Goal: Use online tool/utility: Utilize a website feature to perform a specific function

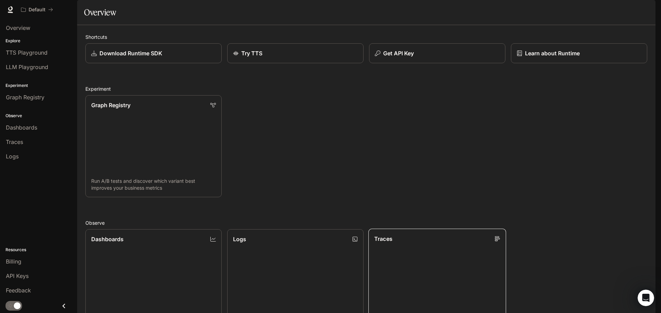
click at [454, 243] on div "Traces" at bounding box center [437, 239] width 126 height 8
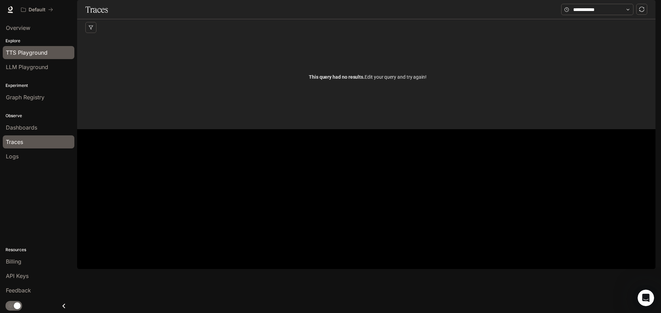
click at [36, 53] on span "TTS Playground" at bounding box center [27, 53] width 42 height 8
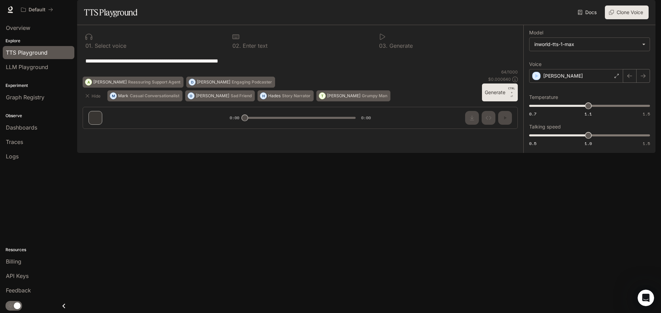
click at [277, 69] on div "**********" at bounding box center [300, 61] width 435 height 17
drag, startPoint x: 268, startPoint y: 83, endPoint x: 99, endPoint y: 91, distance: 169.8
click at [99, 69] on div "**********" at bounding box center [300, 61] width 435 height 17
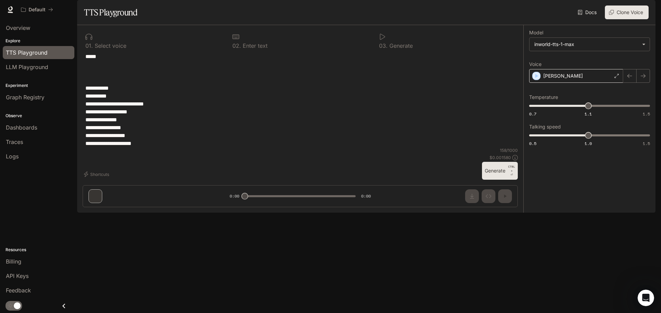
type textarea "**********"
click at [602, 83] on div "[PERSON_NAME]" at bounding box center [576, 76] width 94 height 14
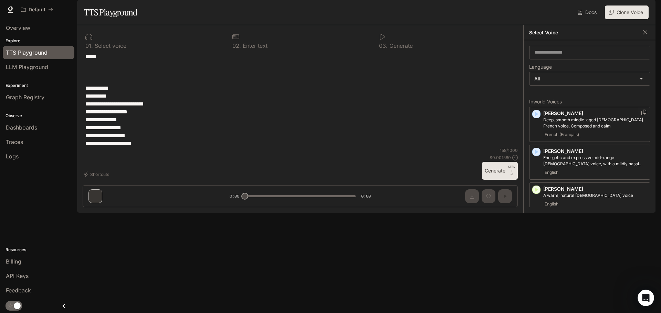
click at [536, 116] on icon "button" at bounding box center [536, 114] width 3 height 4
click at [537, 155] on icon "button" at bounding box center [536, 152] width 7 height 7
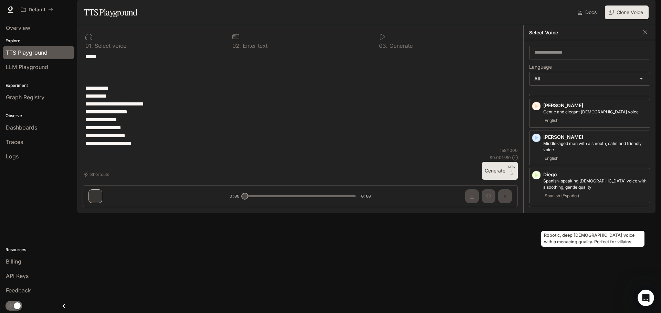
scroll to position [206, 0]
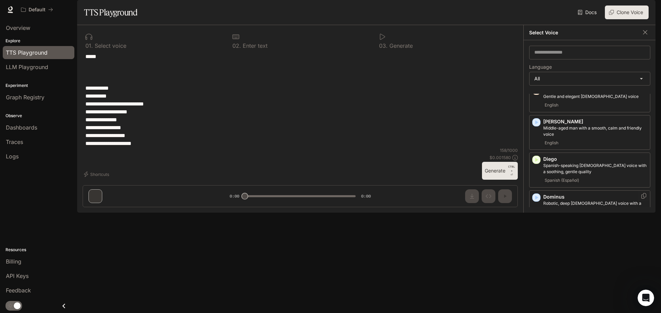
click at [537, 201] on icon "button" at bounding box center [536, 197] width 7 height 7
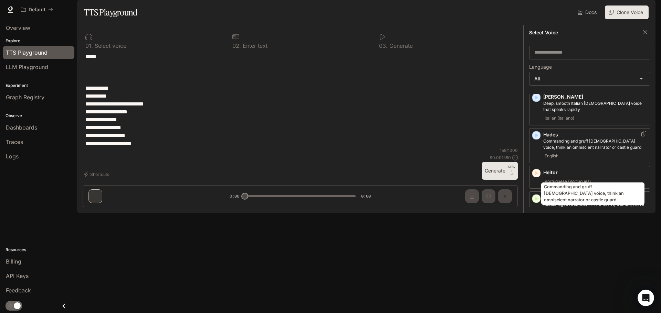
scroll to position [482, 0]
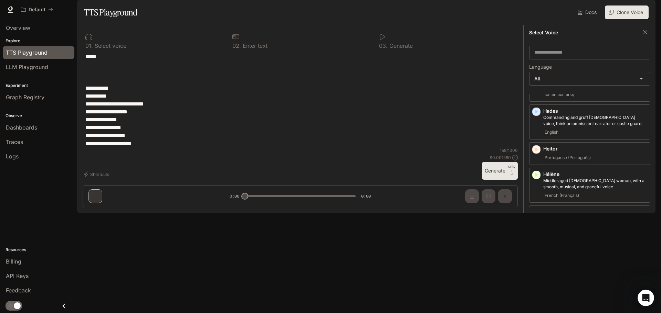
click at [536, 212] on icon "button" at bounding box center [536, 213] width 7 height 7
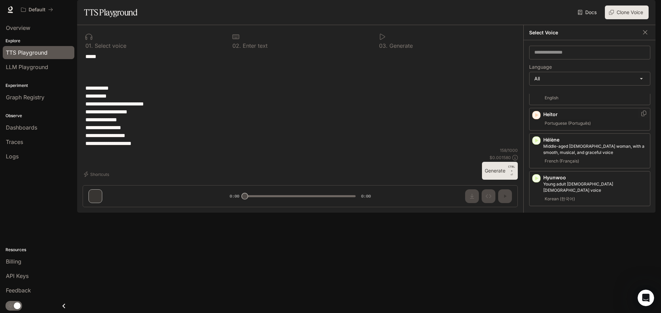
click at [535, 113] on icon "button" at bounding box center [536, 115] width 7 height 7
click at [538, 213] on icon "button" at bounding box center [536, 216] width 7 height 7
click at [536, 290] on icon "button" at bounding box center [536, 292] width 3 height 4
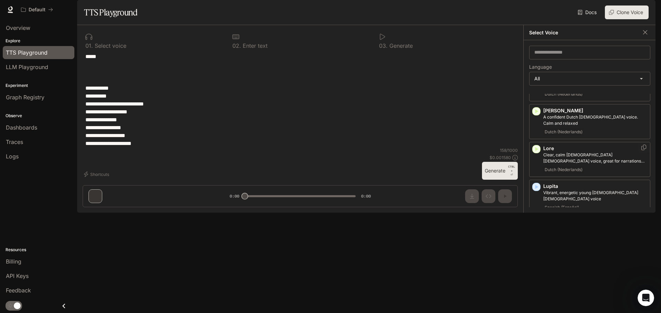
scroll to position [860, 0]
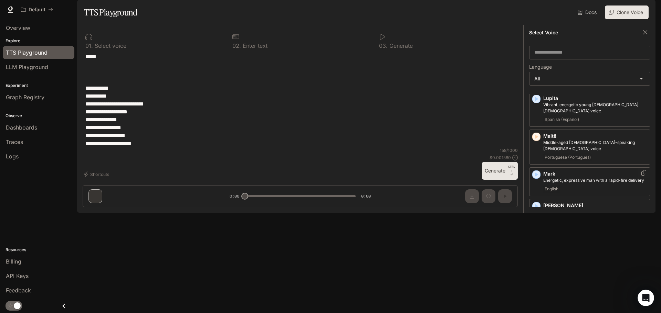
click at [533, 168] on div "Mark Energetic, expressive man with a rapid-fire delivery English" at bounding box center [589, 182] width 121 height 29
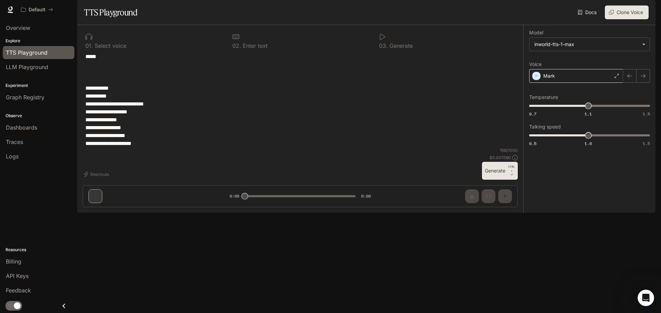
click at [573, 83] on div "Mark" at bounding box center [576, 76] width 94 height 14
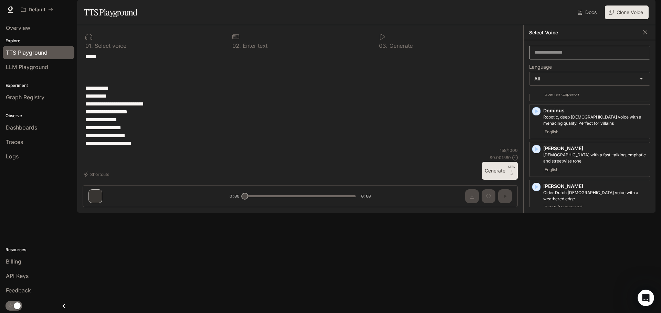
scroll to position [275, 0]
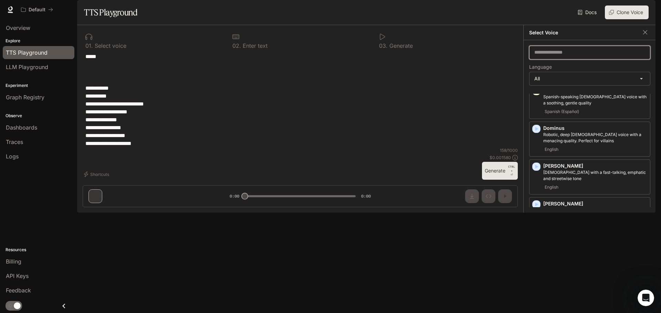
click at [558, 56] on input "text" at bounding box center [589, 52] width 120 height 7
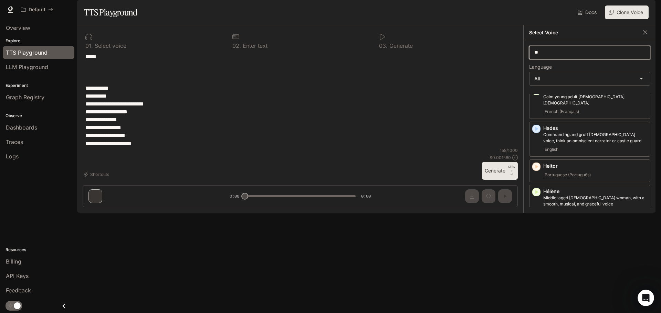
scroll to position [0, 0]
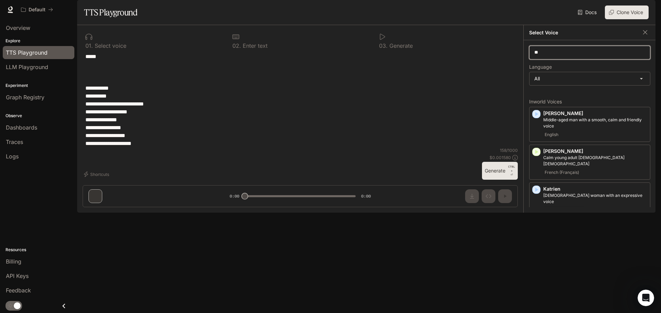
type input "*"
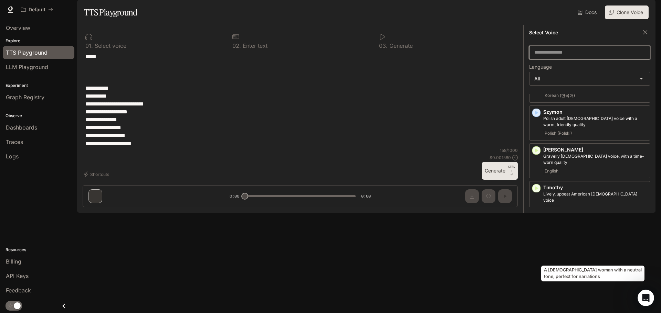
scroll to position [1318, 0]
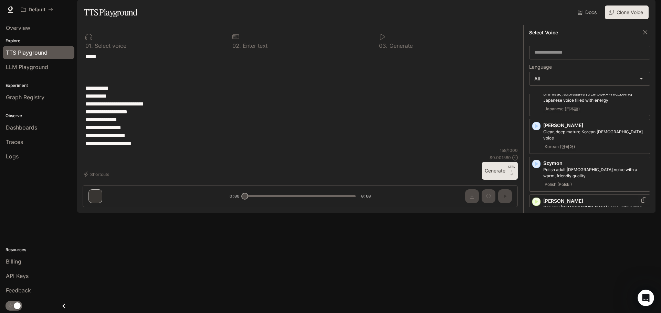
click at [535, 200] on icon "button" at bounding box center [536, 202] width 3 height 4
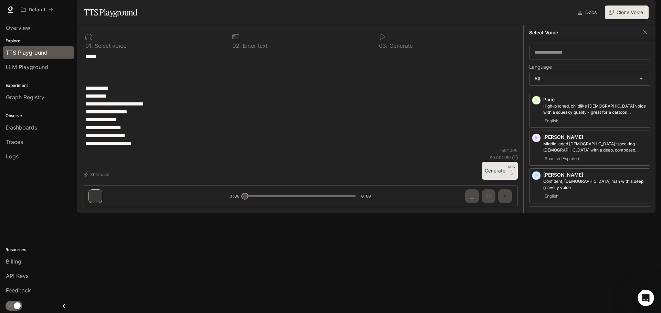
scroll to position [1146, 0]
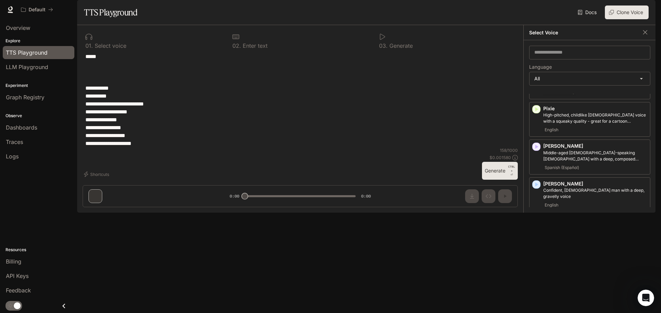
click at [534, 219] on icon "button" at bounding box center [536, 222] width 7 height 7
click at [537, 183] on icon "button" at bounding box center [536, 185] width 3 height 4
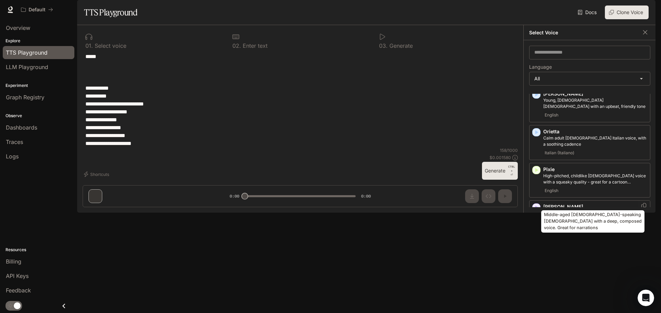
scroll to position [1043, 0]
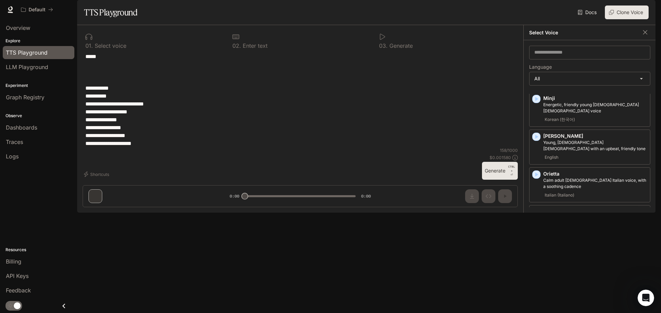
click at [533, 209] on icon "button" at bounding box center [536, 212] width 7 height 7
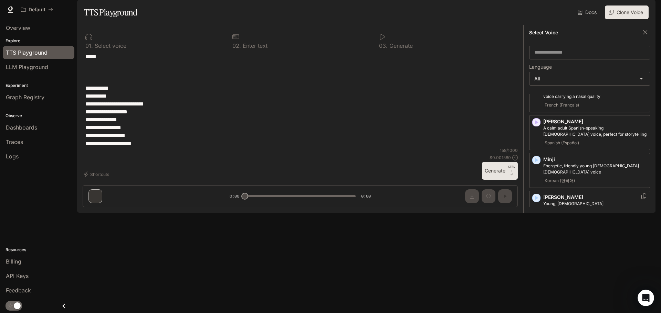
scroll to position [974, 0]
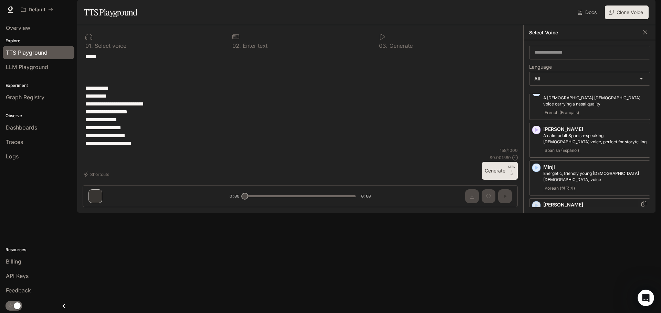
click at [536, 202] on icon "button" at bounding box center [536, 205] width 7 height 7
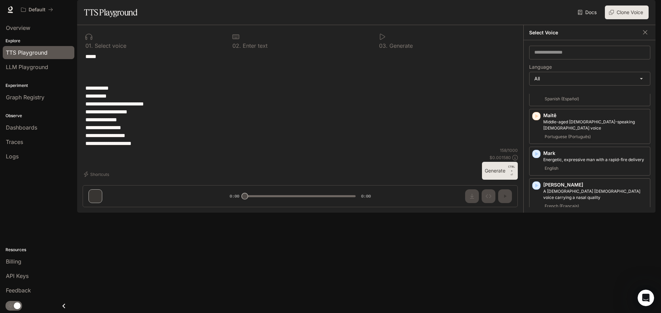
scroll to position [871, 0]
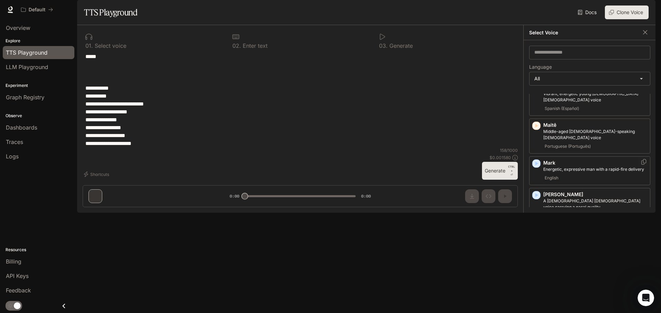
click at [535, 160] on div "button" at bounding box center [536, 164] width 8 height 8
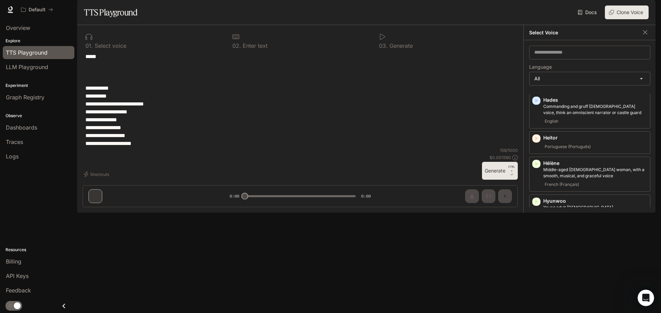
scroll to position [458, 0]
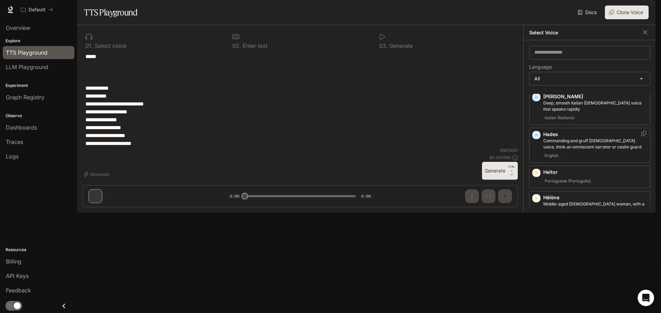
click at [535, 136] on icon "button" at bounding box center [536, 135] width 3 height 4
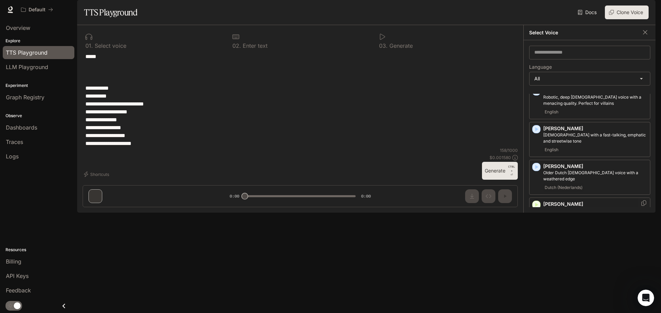
scroll to position [286, 0]
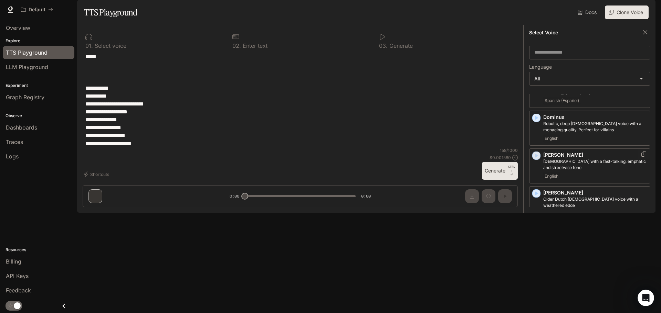
click at [537, 159] on icon "button" at bounding box center [536, 155] width 7 height 7
click at [550, 159] on p "[PERSON_NAME]" at bounding box center [595, 155] width 104 height 7
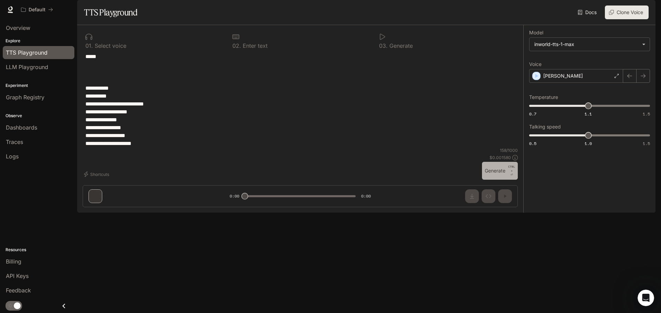
click at [501, 180] on button "Generate CTRL + ⏎" at bounding box center [500, 171] width 36 height 18
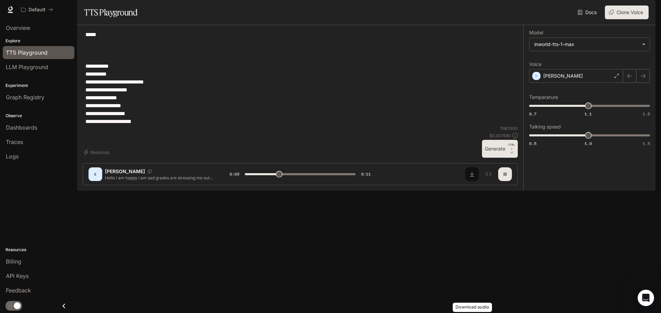
click at [469, 181] on button "Download audio" at bounding box center [472, 175] width 14 height 14
type input "*"
click at [26, 25] on span "Overview" at bounding box center [18, 28] width 24 height 8
